Goal: Use online tool/utility: Utilize a website feature to perform a specific function

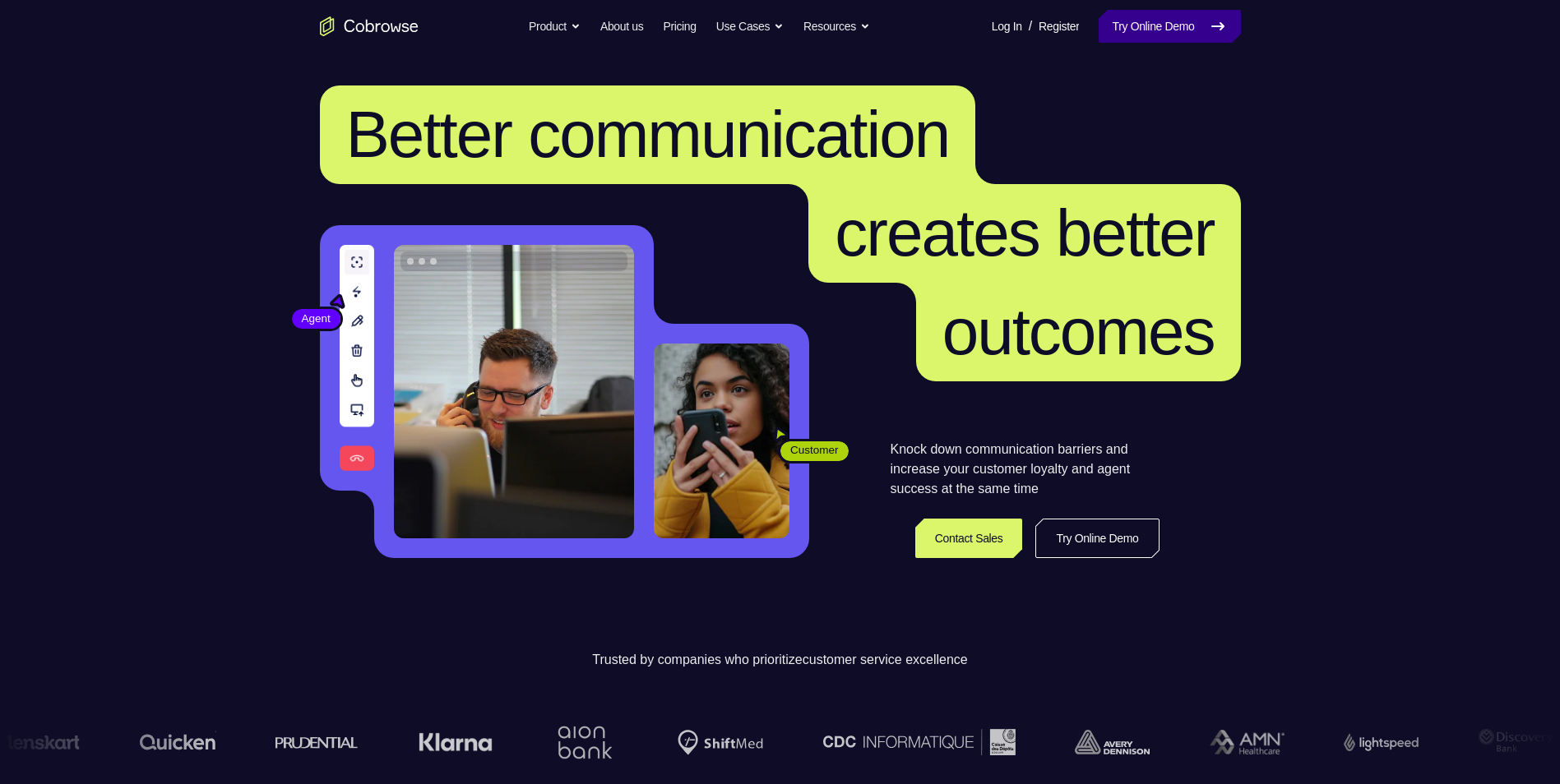
click at [1148, 24] on link "Try Online Demo" at bounding box center [1169, 26] width 141 height 33
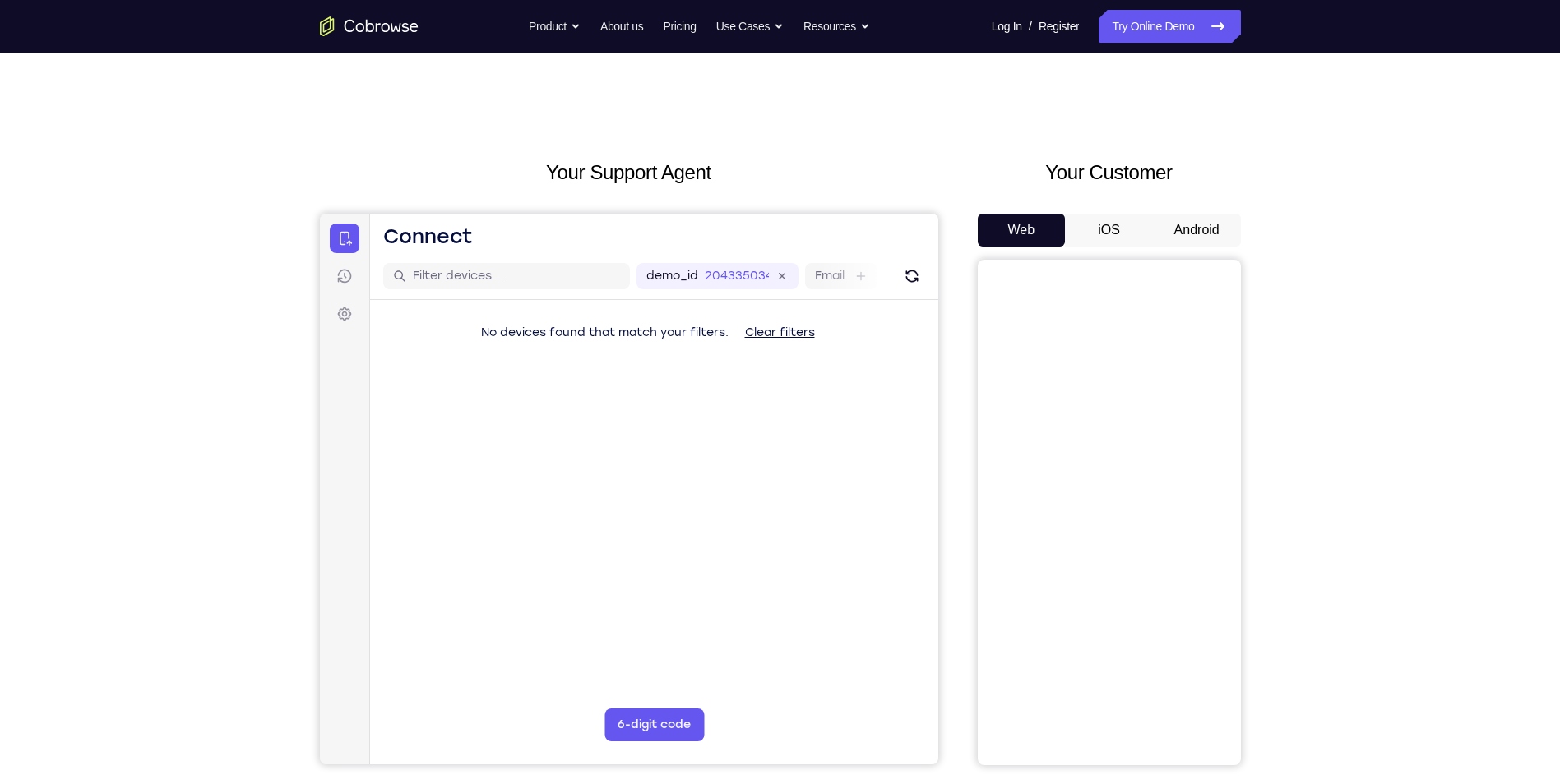
click at [1211, 225] on button "Android" at bounding box center [1197, 230] width 88 height 33
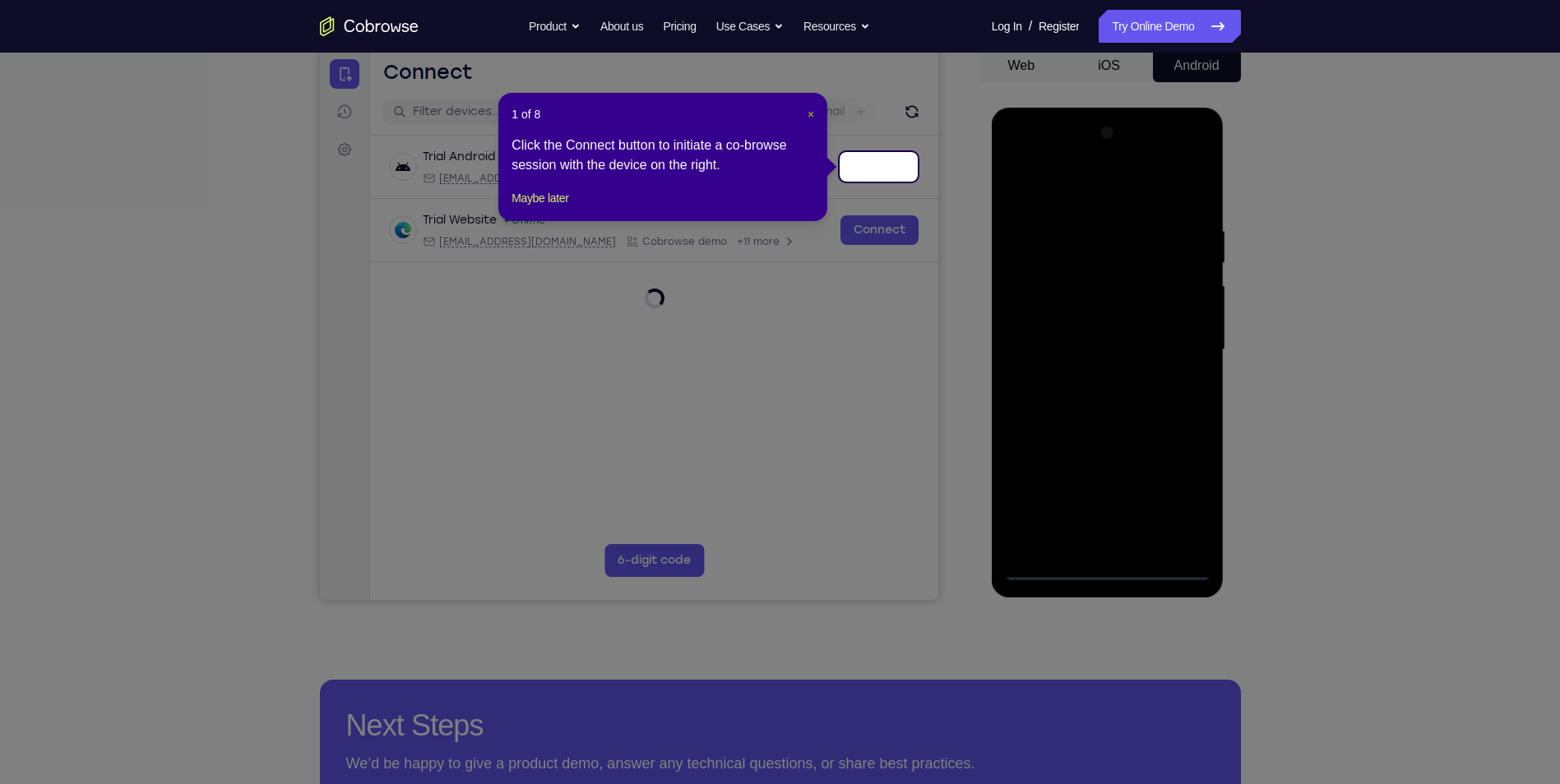
click at [809, 115] on span "×" at bounding box center [811, 114] width 7 height 13
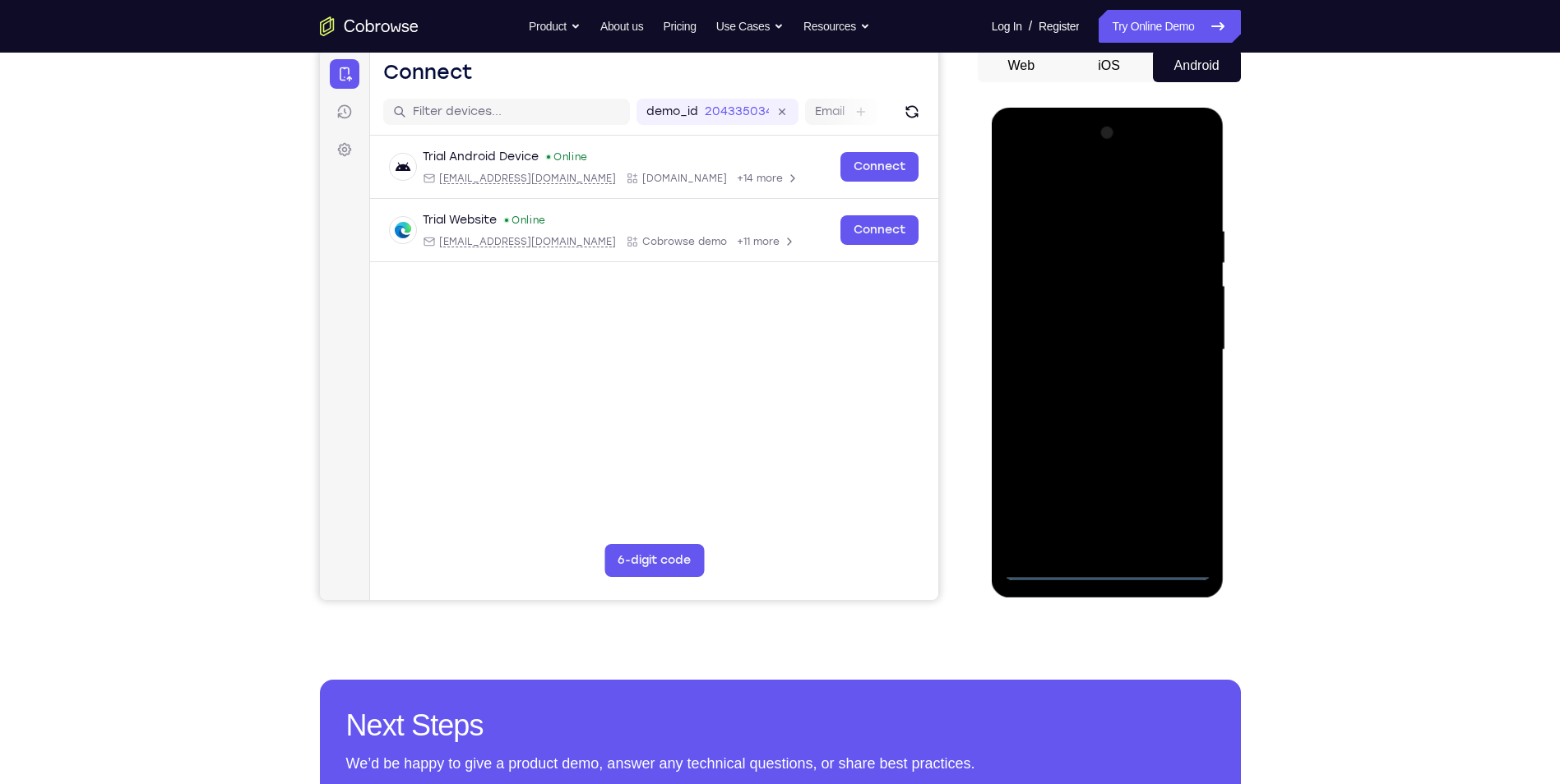
click at [1112, 570] on div at bounding box center [1108, 349] width 207 height 460
click at [1196, 516] on div at bounding box center [1108, 349] width 207 height 460
click at [1093, 197] on div at bounding box center [1108, 349] width 207 height 460
click at [1096, 259] on div at bounding box center [1108, 349] width 207 height 460
click at [1177, 247] on div at bounding box center [1108, 349] width 207 height 460
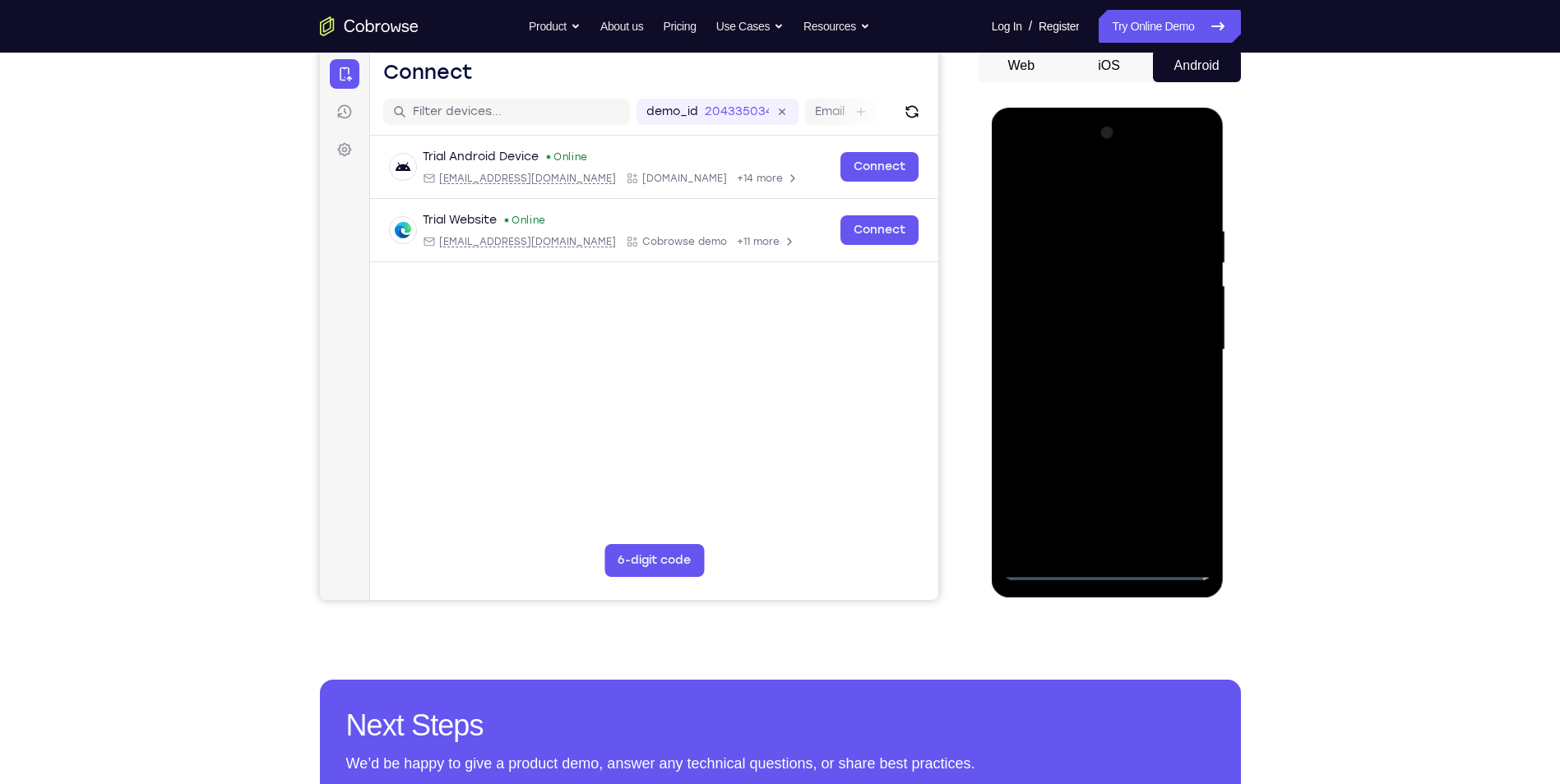
click at [1179, 345] on div at bounding box center [1108, 349] width 207 height 460
click at [1089, 544] on div at bounding box center [1108, 349] width 207 height 460
click at [1172, 336] on div at bounding box center [1108, 349] width 207 height 460
click at [1156, 346] on div at bounding box center [1108, 349] width 207 height 460
click at [1158, 401] on div at bounding box center [1108, 349] width 207 height 460
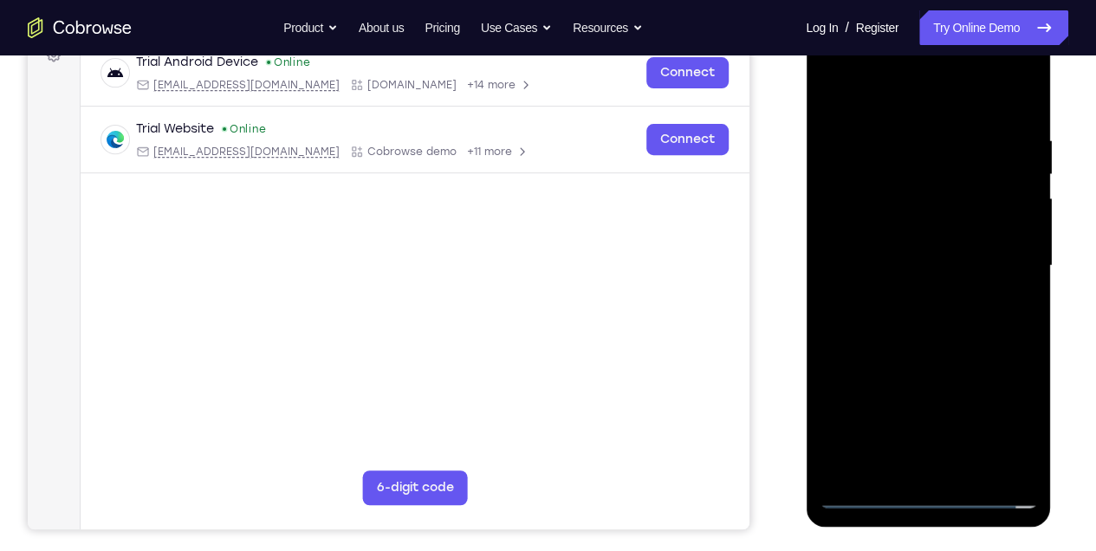
scroll to position [288, 0]
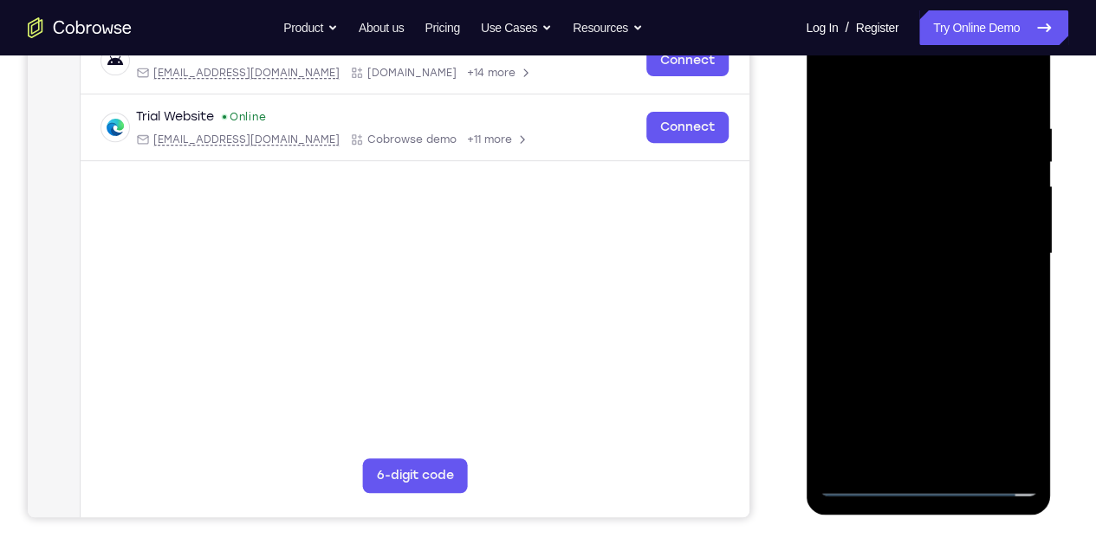
click at [910, 289] on div at bounding box center [928, 253] width 218 height 485
click at [852, 340] on div at bounding box center [928, 253] width 218 height 485
click at [892, 159] on div at bounding box center [928, 253] width 218 height 485
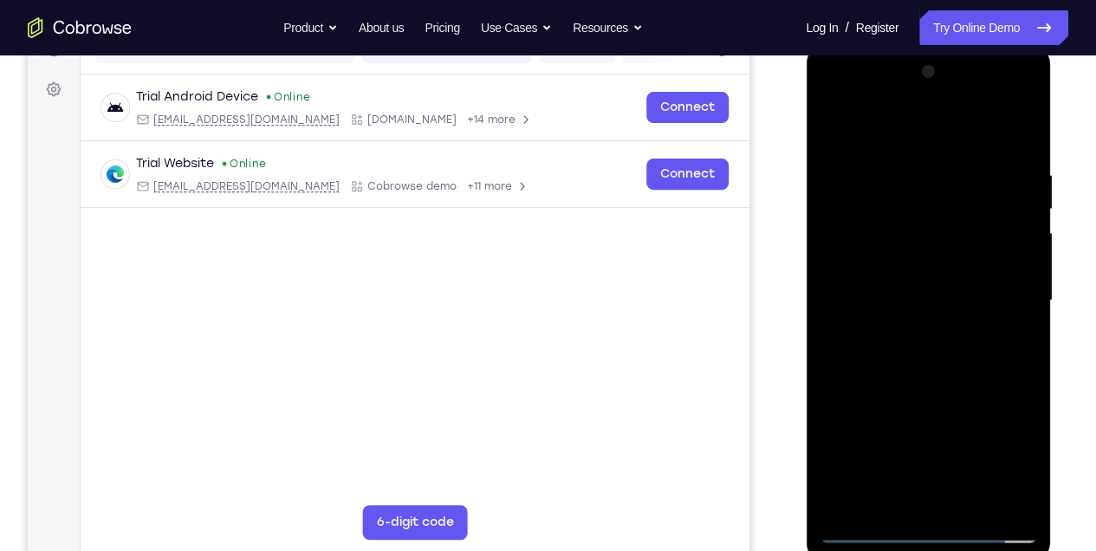
scroll to position [230, 0]
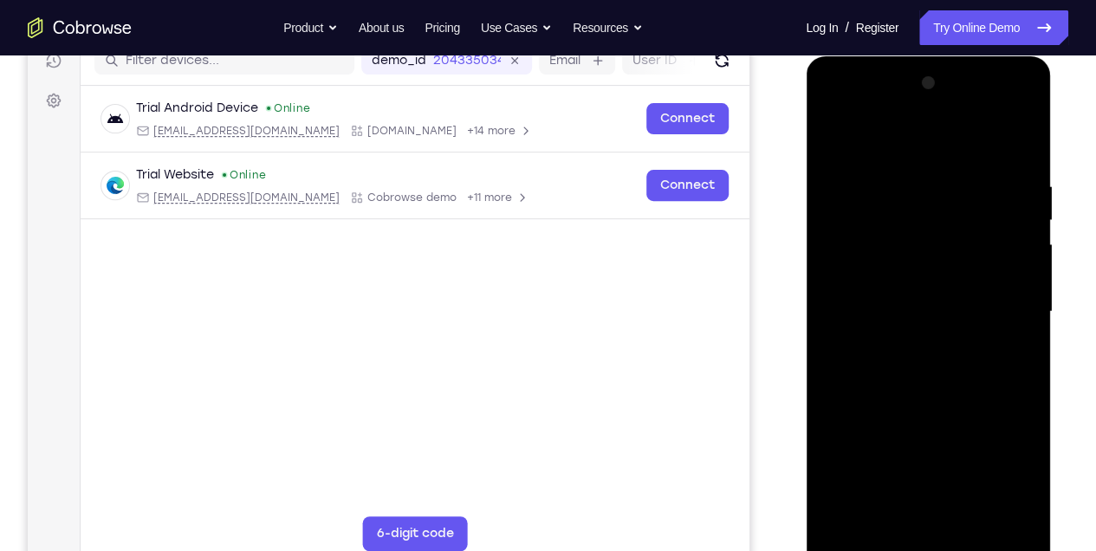
click at [938, 349] on div at bounding box center [928, 311] width 218 height 485
click at [836, 132] on div at bounding box center [928, 311] width 218 height 485
drag, startPoint x: 911, startPoint y: 366, endPoint x: 905, endPoint y: 243, distance: 123.2
click at [905, 243] on div at bounding box center [928, 311] width 218 height 485
drag, startPoint x: 915, startPoint y: 301, endPoint x: 907, endPoint y: 209, distance: 93.0
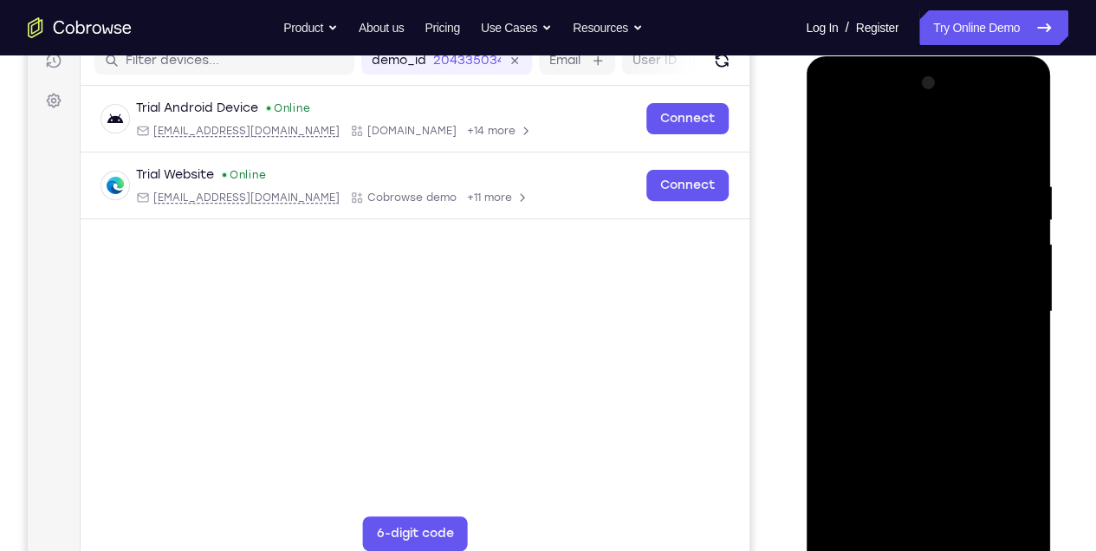
click at [907, 211] on div at bounding box center [928, 311] width 218 height 485
click at [980, 180] on div at bounding box center [928, 311] width 218 height 485
drag, startPoint x: 976, startPoint y: 198, endPoint x: 967, endPoint y: 340, distance: 143.3
click at [967, 340] on div at bounding box center [928, 311] width 218 height 485
click at [1025, 321] on div at bounding box center [928, 311] width 218 height 485
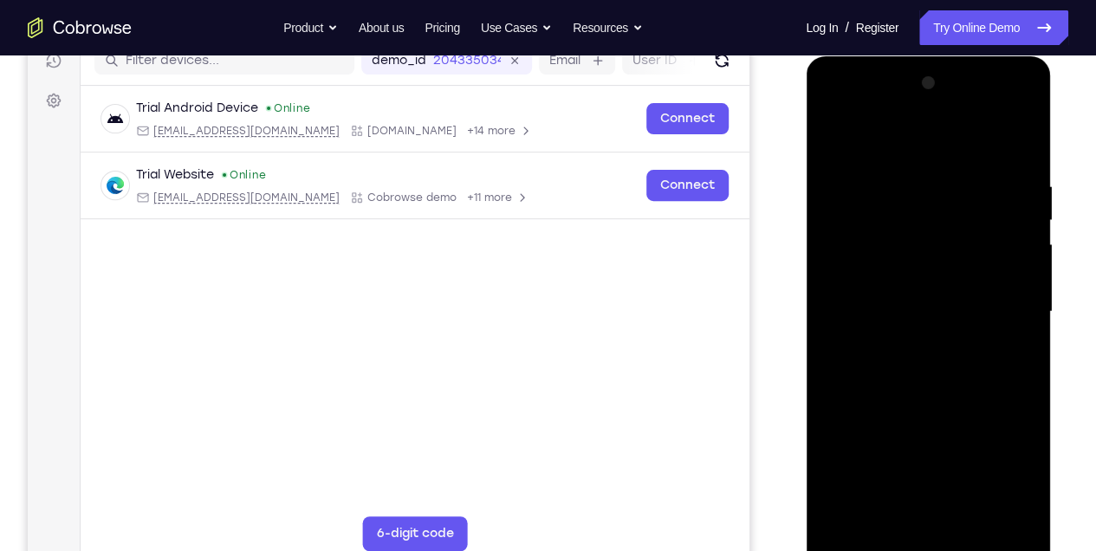
click at [1027, 324] on div at bounding box center [928, 311] width 218 height 485
click at [835, 139] on div at bounding box center [928, 311] width 218 height 485
drag, startPoint x: 904, startPoint y: 390, endPoint x: 904, endPoint y: 266, distance: 123.9
click at [904, 266] on div at bounding box center [928, 311] width 218 height 485
click at [975, 520] on div at bounding box center [928, 311] width 218 height 485
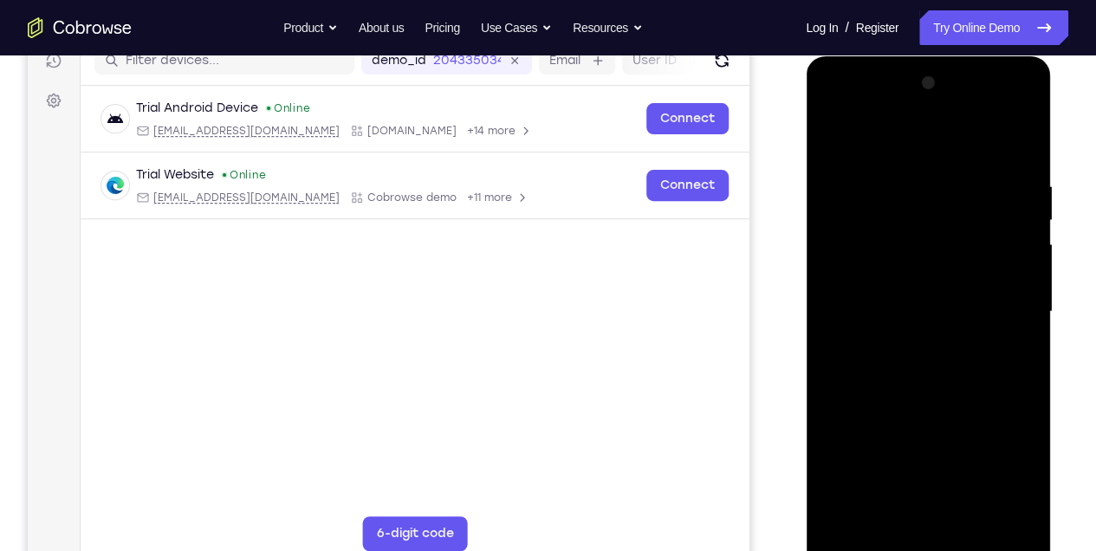
click at [920, 409] on div at bounding box center [928, 311] width 218 height 485
click at [837, 137] on div at bounding box center [928, 311] width 218 height 485
click at [838, 431] on div at bounding box center [928, 311] width 218 height 485
click at [1025, 314] on div at bounding box center [928, 311] width 218 height 485
click at [874, 435] on div at bounding box center [928, 311] width 218 height 485
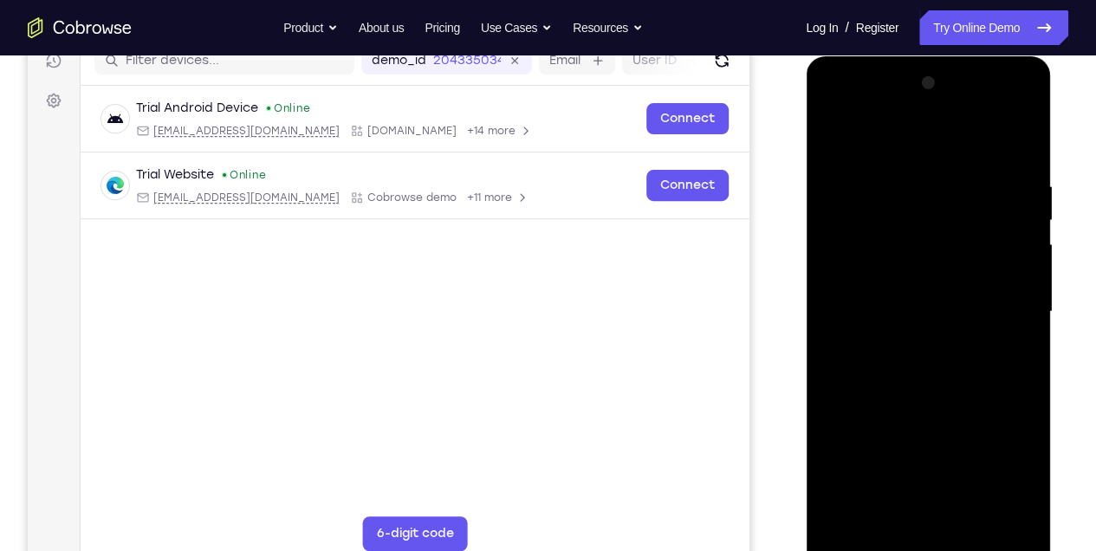
click at [910, 171] on div at bounding box center [928, 311] width 218 height 485
click at [898, 170] on div at bounding box center [928, 311] width 218 height 485
click at [874, 172] on div at bounding box center [928, 311] width 218 height 485
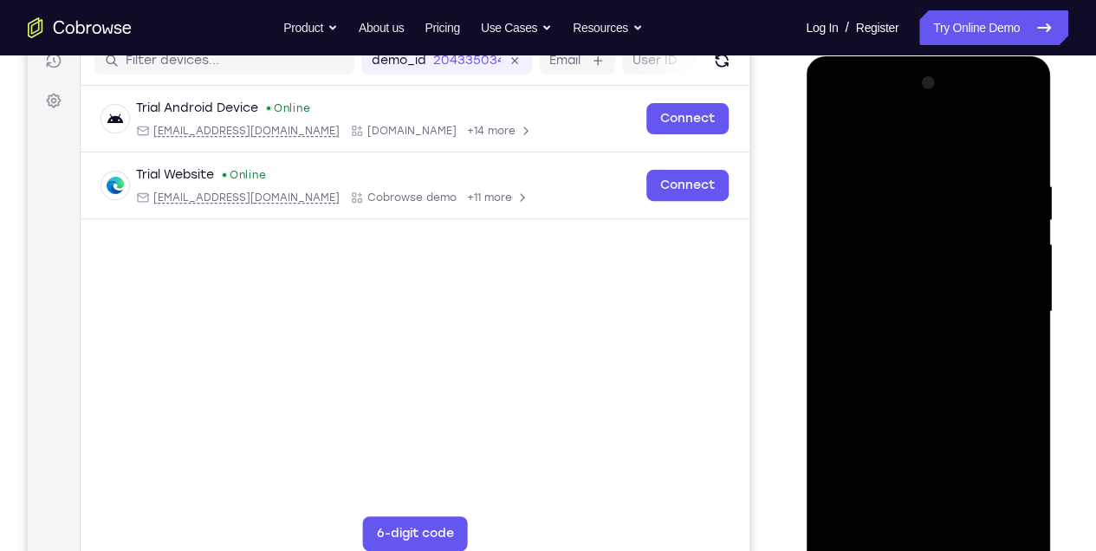
drag, startPoint x: 896, startPoint y: 438, endPoint x: 895, endPoint y: 212, distance: 226.1
click at [895, 222] on div at bounding box center [928, 311] width 218 height 485
click at [878, 175] on div at bounding box center [928, 311] width 218 height 485
click at [864, 170] on div at bounding box center [928, 311] width 218 height 485
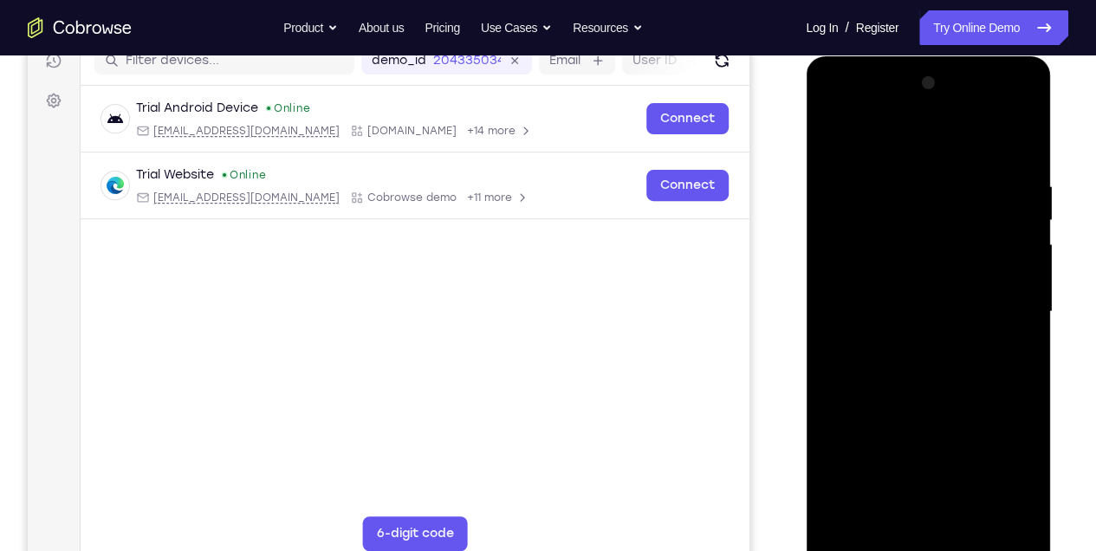
click at [864, 170] on div at bounding box center [928, 311] width 218 height 485
click at [864, 172] on div at bounding box center [928, 311] width 218 height 485
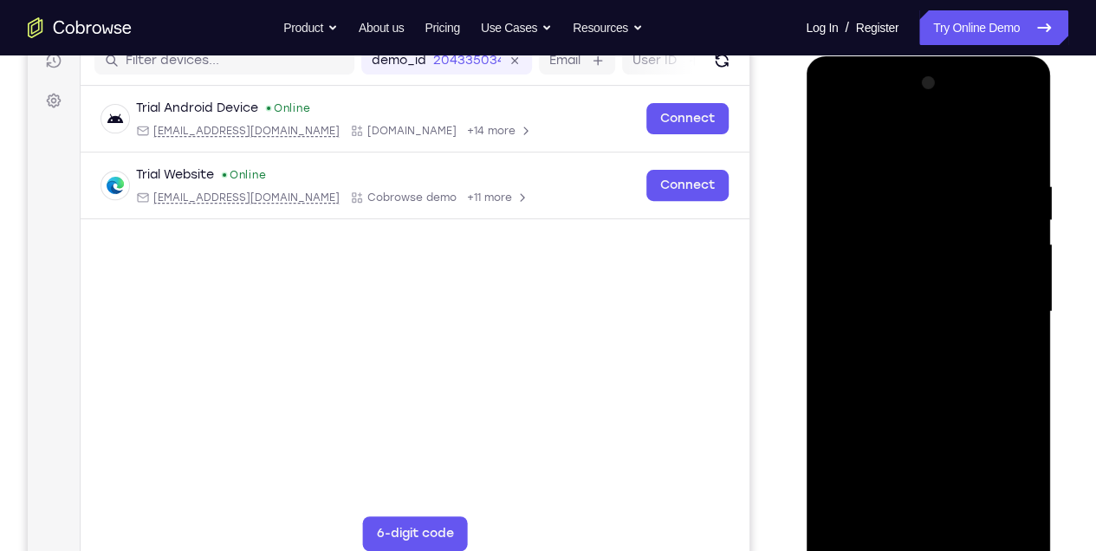
click at [864, 172] on div at bounding box center [928, 311] width 218 height 485
drag, startPoint x: 943, startPoint y: 412, endPoint x: 924, endPoint y: 159, distance: 253.7
click at [923, 159] on div at bounding box center [928, 311] width 218 height 485
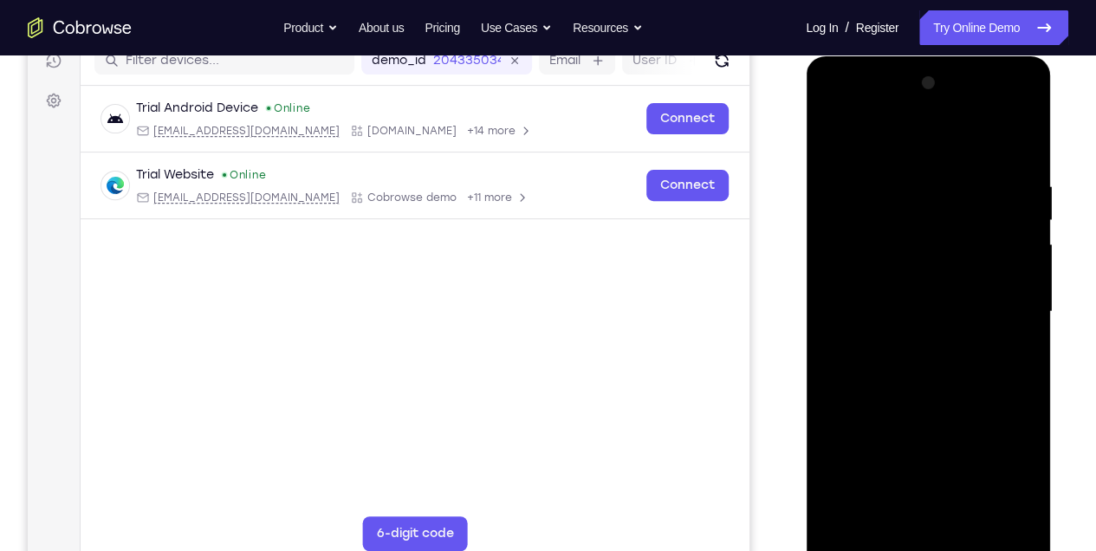
drag, startPoint x: 926, startPoint y: 366, endPoint x: 924, endPoint y: 135, distance: 231.3
click at [924, 135] on div at bounding box center [928, 311] width 218 height 485
drag, startPoint x: 937, startPoint y: 341, endPoint x: 923, endPoint y: 124, distance: 217.9
click at [923, 124] on div at bounding box center [928, 311] width 218 height 485
click at [985, 169] on div at bounding box center [928, 311] width 218 height 485
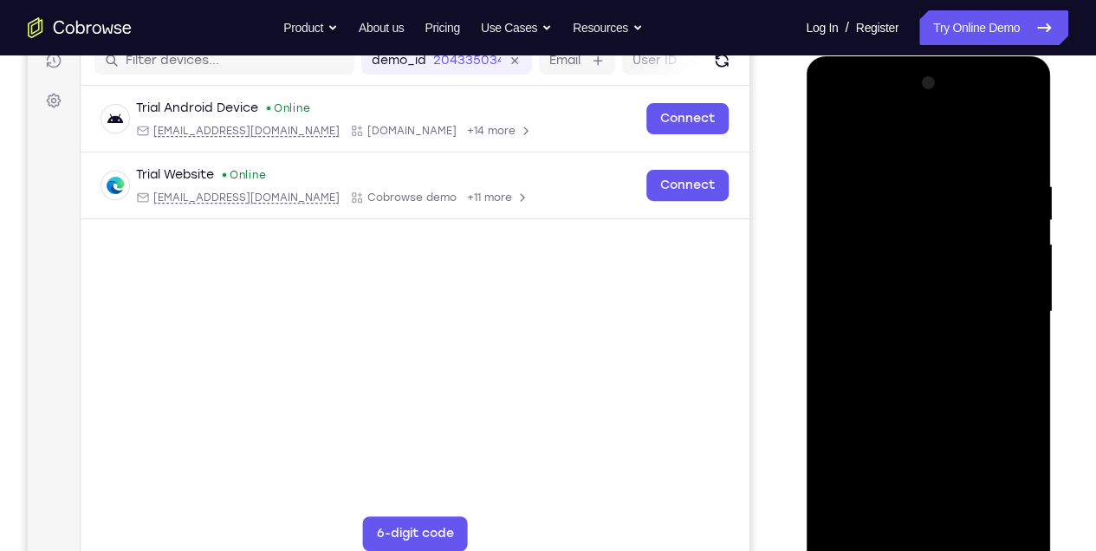
click at [843, 145] on div at bounding box center [928, 311] width 218 height 485
click at [1026, 315] on div at bounding box center [928, 311] width 218 height 485
click at [871, 187] on div at bounding box center [928, 311] width 218 height 485
click at [966, 165] on div at bounding box center [928, 311] width 218 height 485
click at [1007, 357] on div at bounding box center [928, 311] width 218 height 485
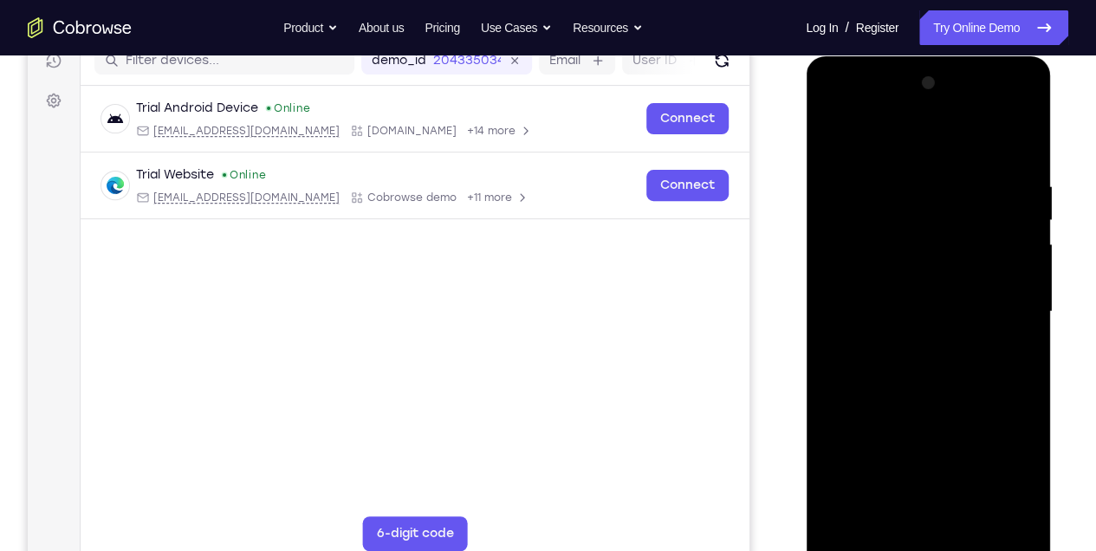
click at [1011, 352] on div at bounding box center [928, 311] width 218 height 485
click at [836, 140] on div at bounding box center [928, 311] width 218 height 485
click at [906, 342] on div at bounding box center [928, 311] width 218 height 485
click at [898, 509] on div at bounding box center [928, 311] width 218 height 485
click at [1009, 352] on div at bounding box center [928, 311] width 218 height 485
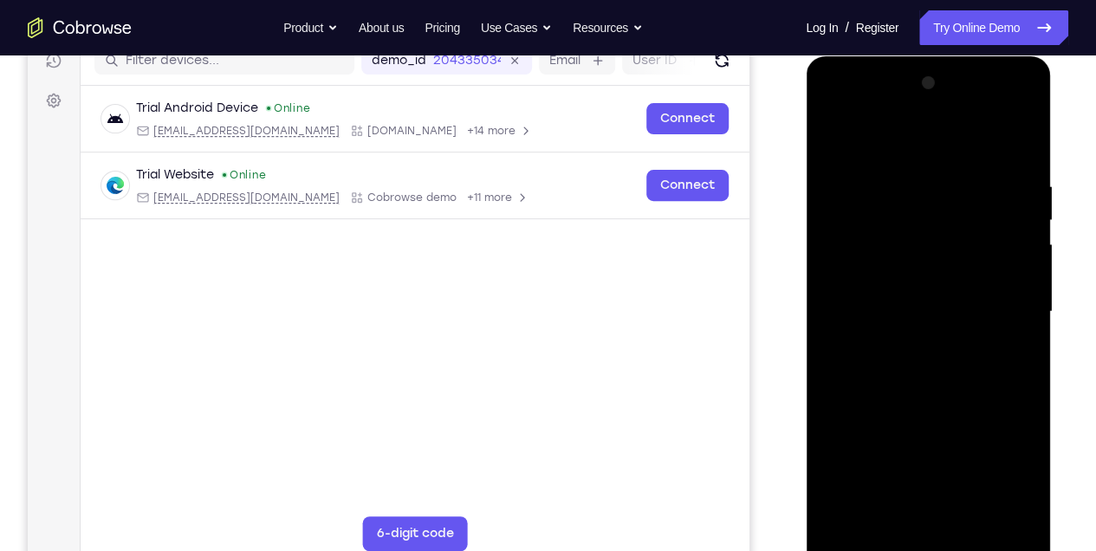
click at [831, 140] on div at bounding box center [928, 311] width 218 height 485
drag, startPoint x: 913, startPoint y: 377, endPoint x: 902, endPoint y: 263, distance: 114.0
click at [902, 263] on div at bounding box center [928, 311] width 218 height 485
click at [835, 140] on div at bounding box center [928, 311] width 218 height 485
drag, startPoint x: 945, startPoint y: 211, endPoint x: 939, endPoint y: 350, distance: 139.6
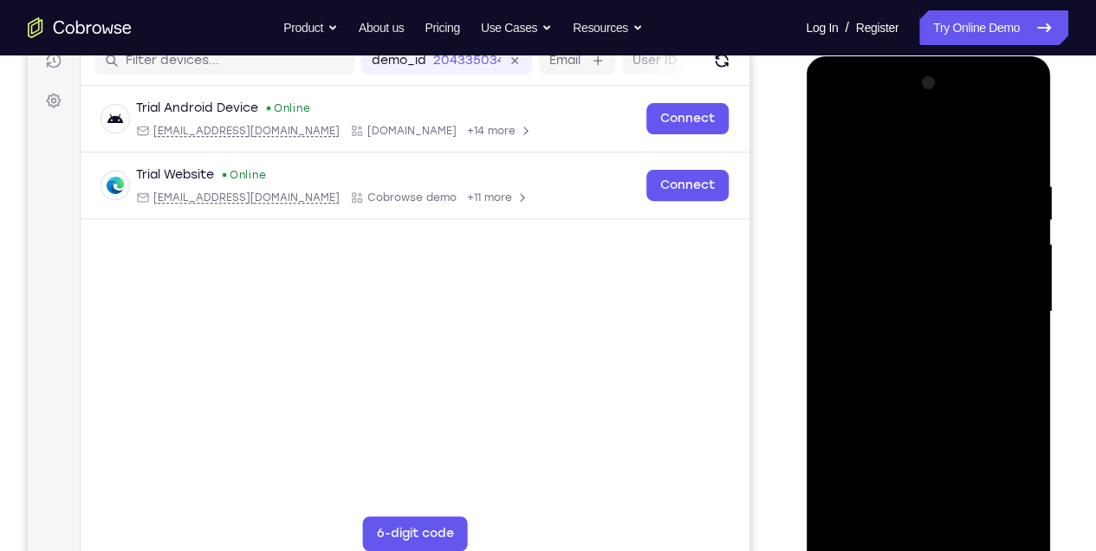
click at [939, 350] on div at bounding box center [928, 311] width 218 height 485
click at [900, 182] on div at bounding box center [928, 311] width 218 height 485
click at [1026, 221] on div at bounding box center [928, 311] width 218 height 485
click at [836, 232] on div at bounding box center [928, 311] width 218 height 485
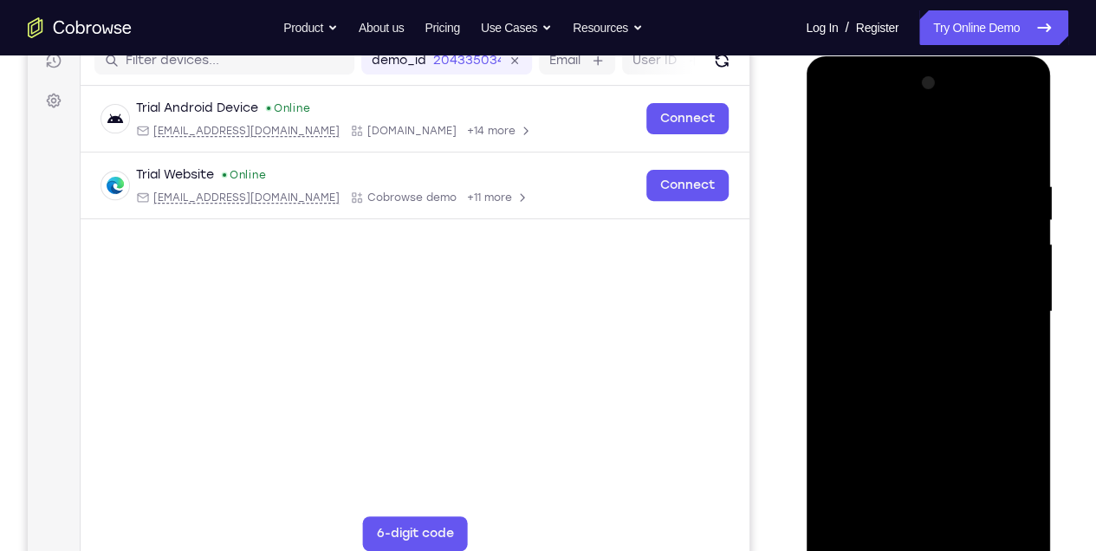
click at [900, 509] on div at bounding box center [928, 311] width 218 height 485
click at [964, 291] on div at bounding box center [928, 311] width 218 height 485
click at [987, 512] on div at bounding box center [928, 311] width 218 height 485
click at [1007, 512] on div at bounding box center [928, 311] width 218 height 485
click at [1020, 149] on div at bounding box center [928, 311] width 218 height 485
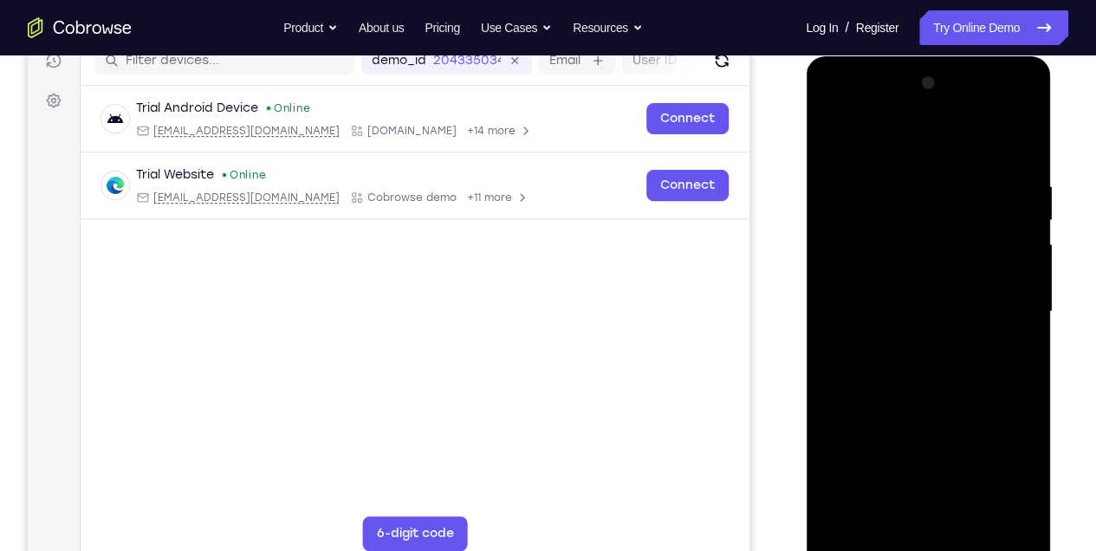
click at [934, 180] on div at bounding box center [928, 311] width 218 height 485
click at [1022, 213] on div at bounding box center [928, 311] width 218 height 485
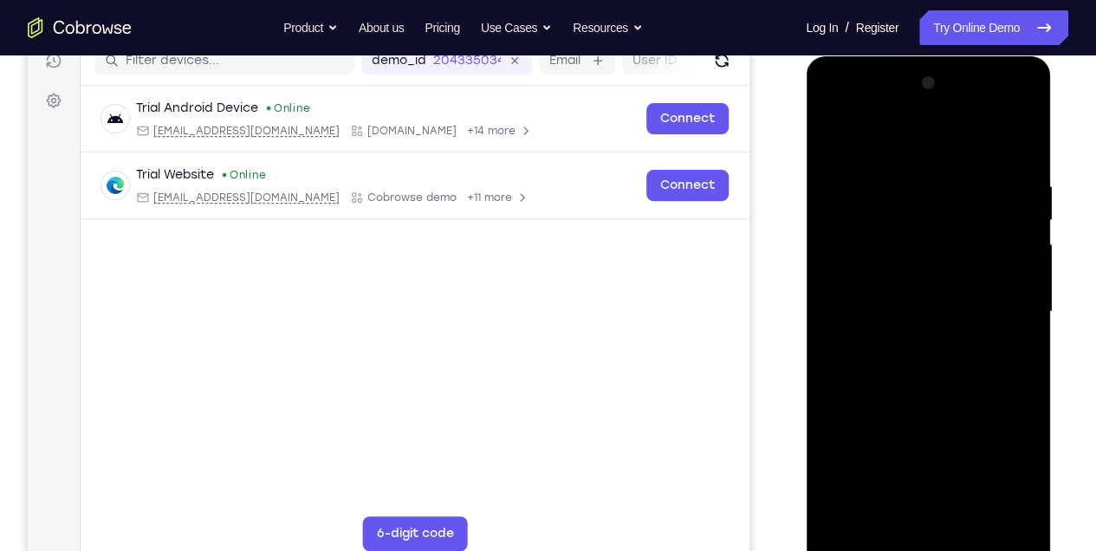
click at [1018, 145] on div at bounding box center [928, 311] width 218 height 485
